Goal: Task Accomplishment & Management: Manage account settings

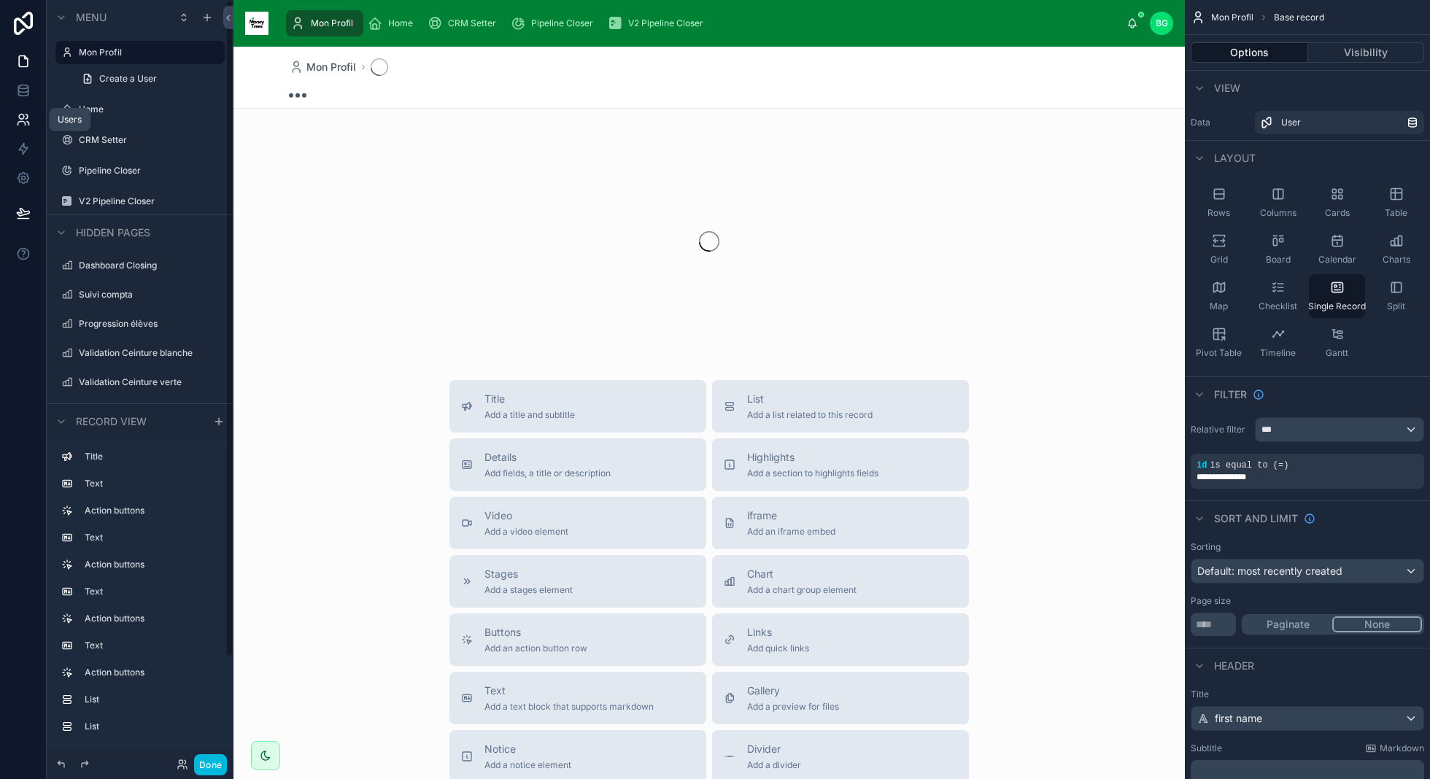
click at [22, 120] on icon at bounding box center [23, 119] width 15 height 15
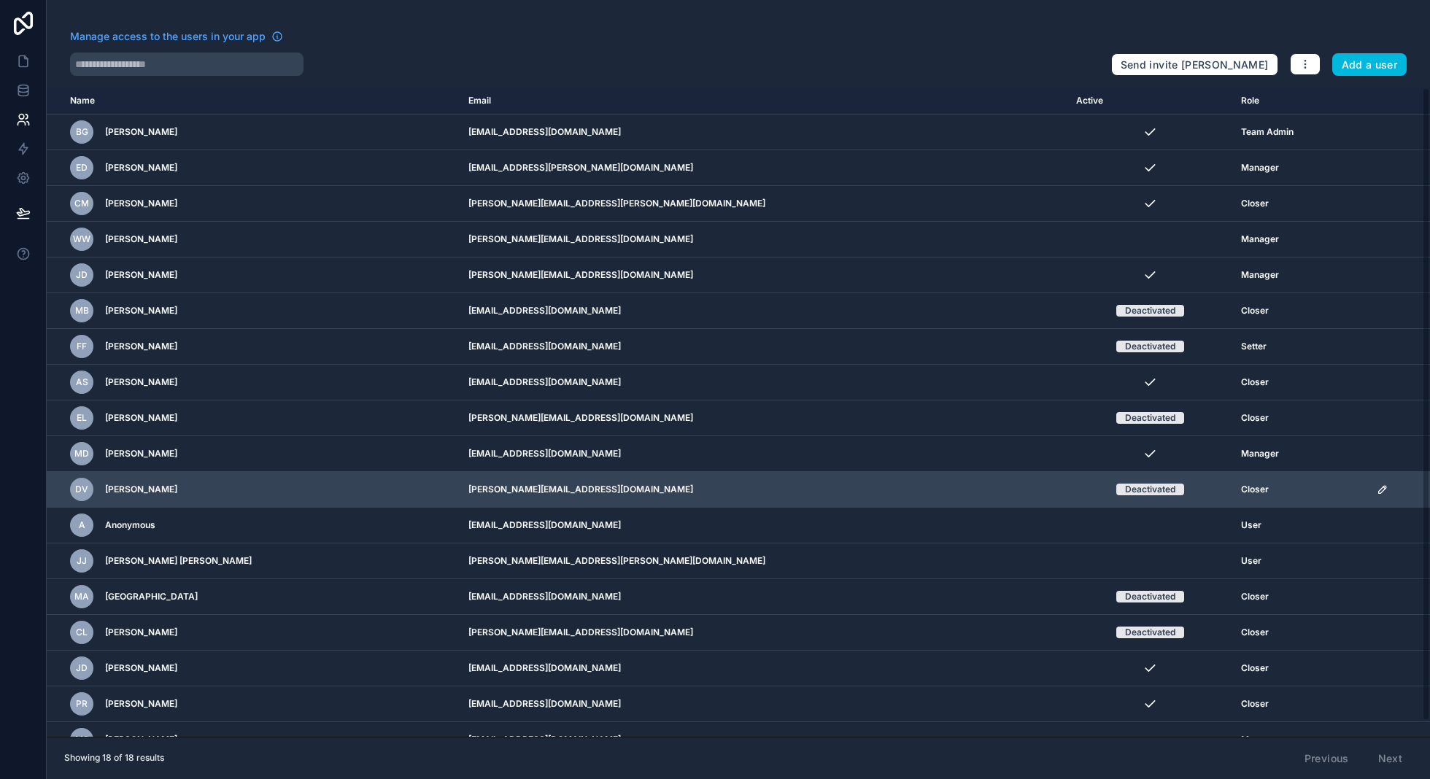
click at [1117, 495] on td "Deactivated" at bounding box center [1150, 490] width 165 height 36
click at [1377, 488] on icon "scrollable content" at bounding box center [1383, 490] width 12 height 12
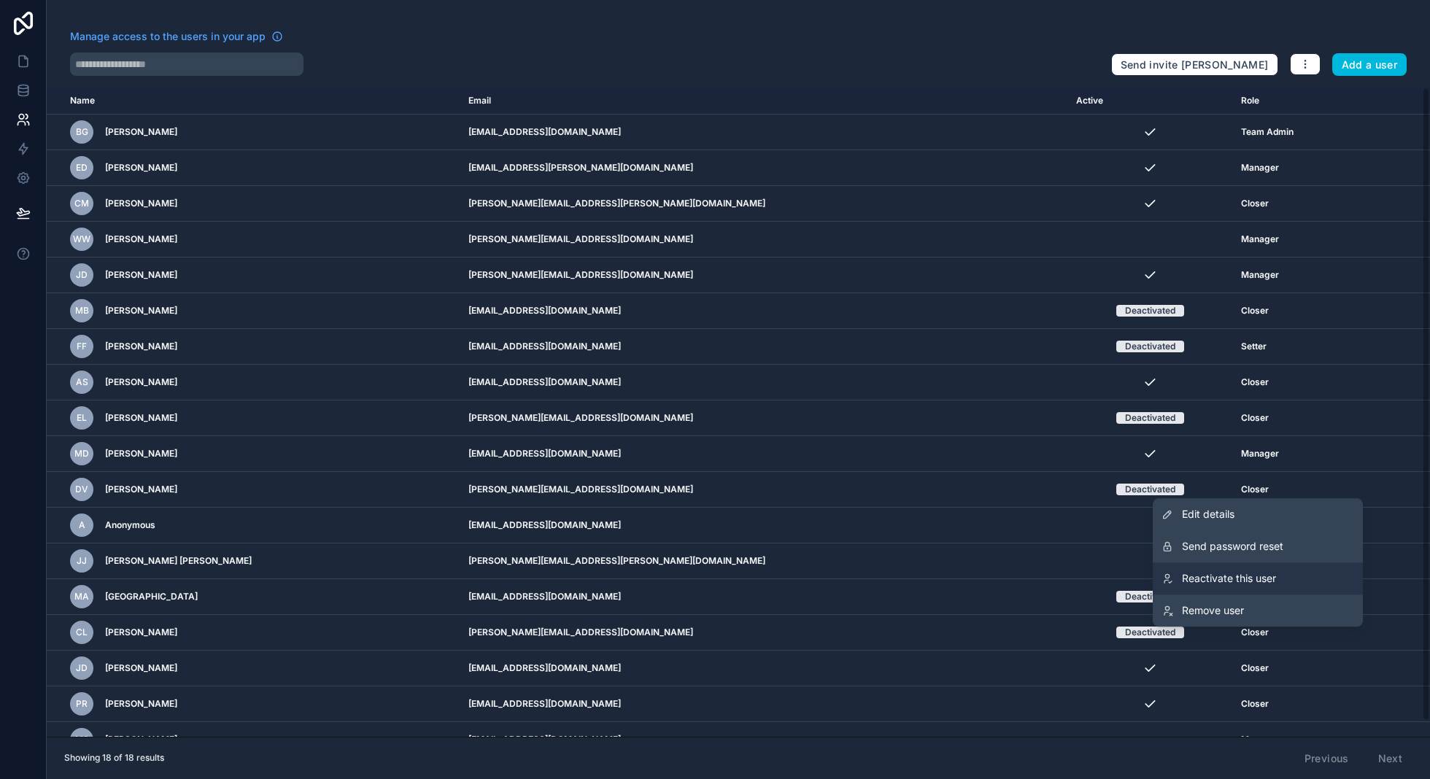
click at [1289, 582] on link "Reactivate this user" at bounding box center [1258, 579] width 210 height 32
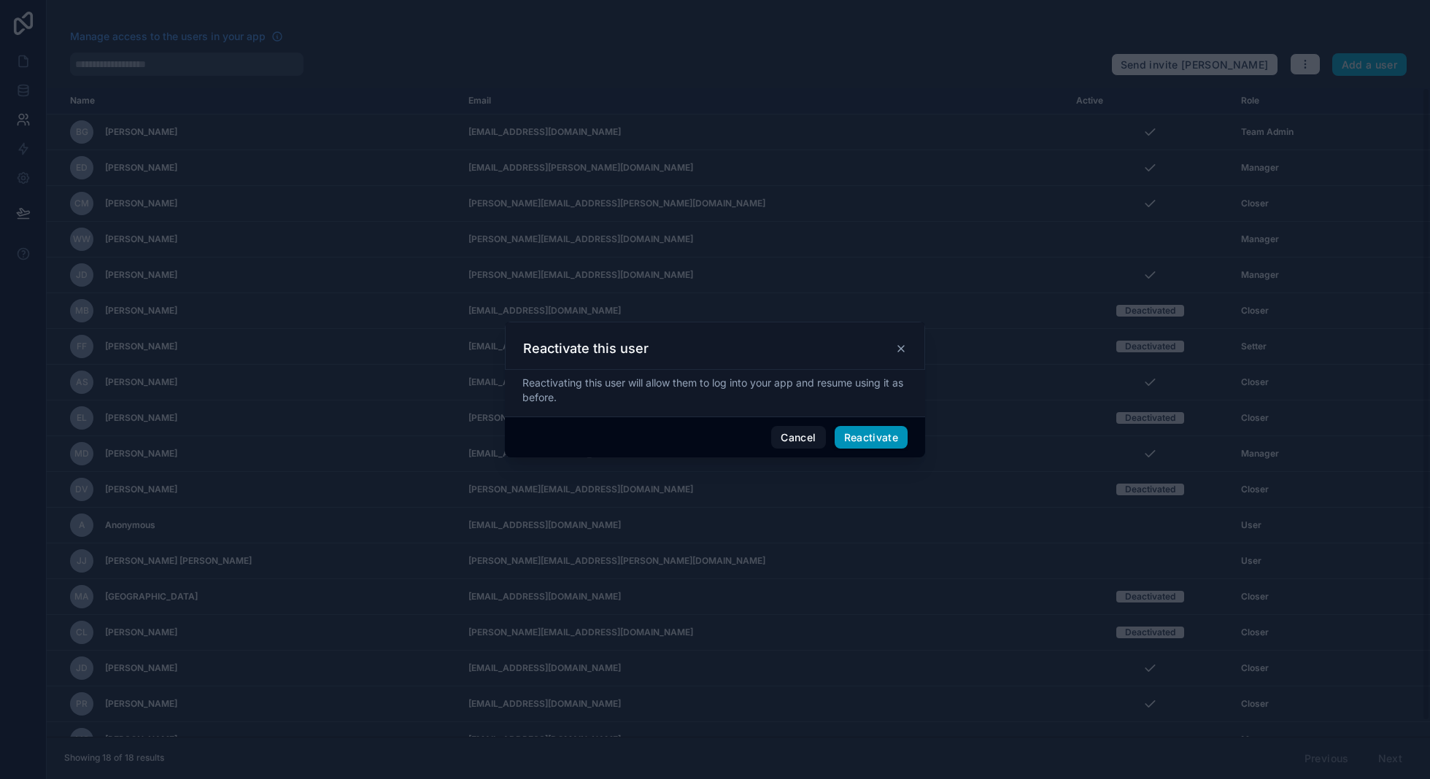
click at [850, 437] on button "Reactivate" at bounding box center [872, 437] width 74 height 23
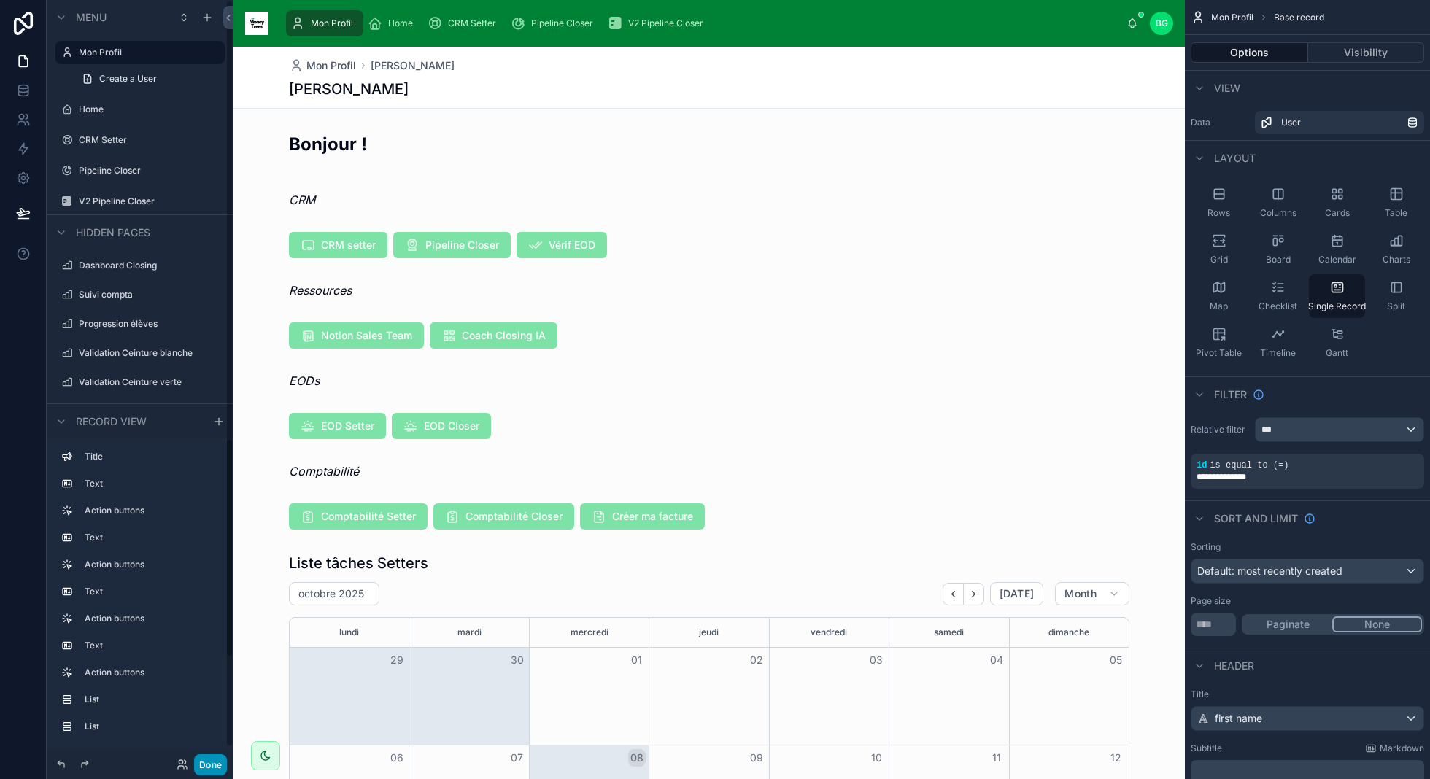
click at [204, 760] on button "Done" at bounding box center [210, 765] width 33 height 21
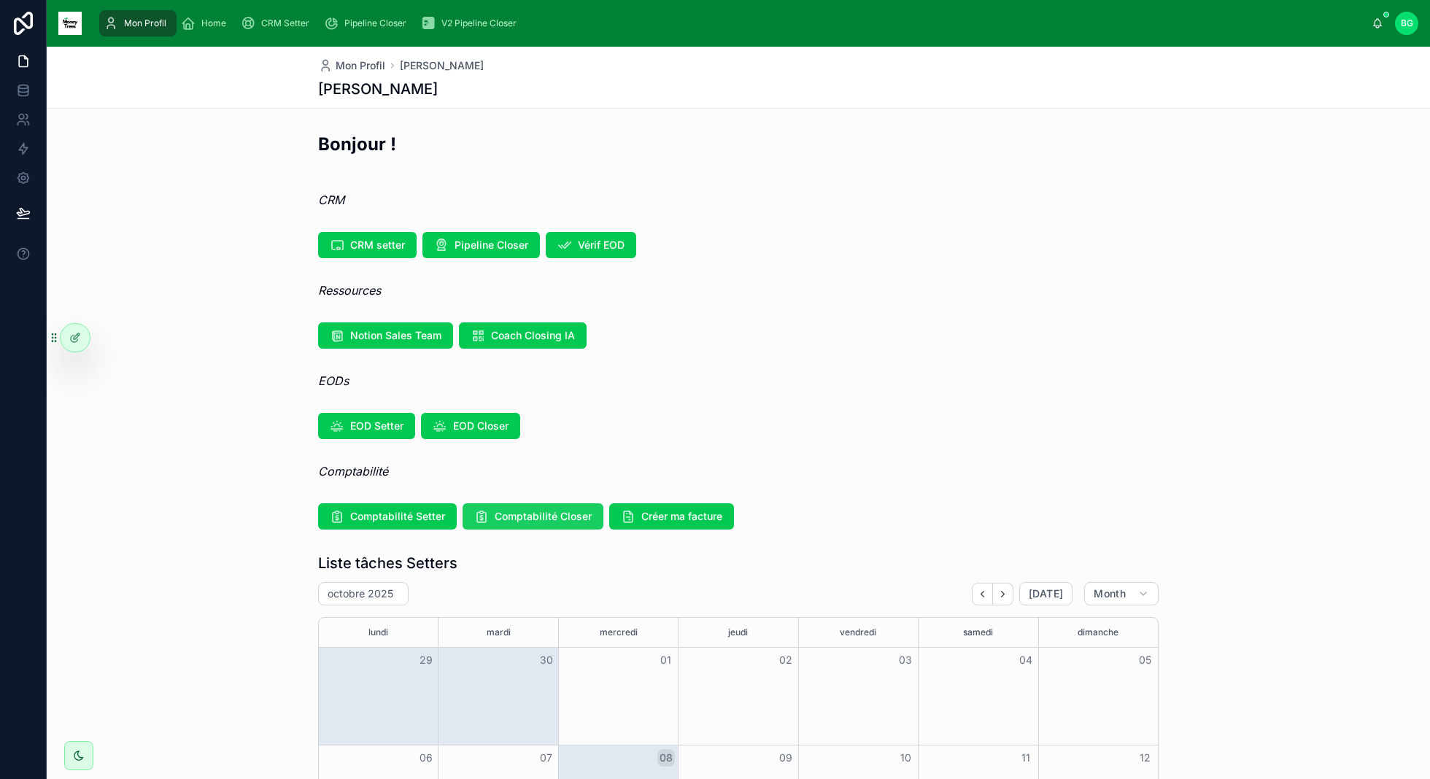
click at [512, 513] on span "Comptabilité Closer" at bounding box center [543, 516] width 97 height 15
